Goal: Go to known website: Access a specific website the user already knows

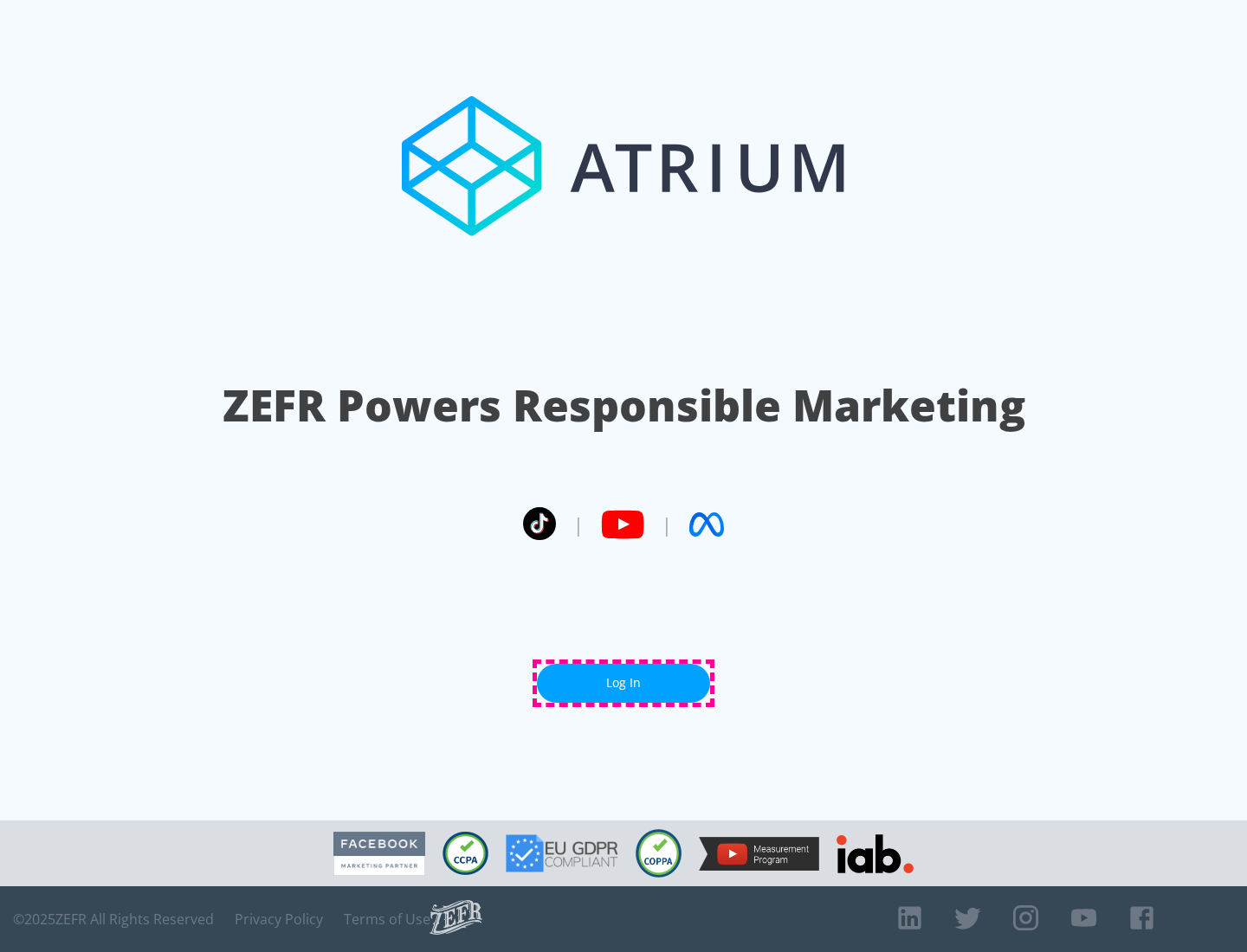
click at [623, 683] on link "Log In" at bounding box center [623, 682] width 174 height 39
